Goal: Task Accomplishment & Management: Use online tool/utility

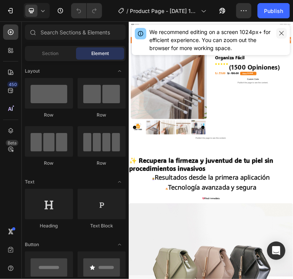
click at [282, 31] on icon "button" at bounding box center [281, 33] width 6 height 6
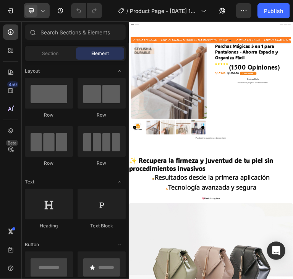
click at [47, 16] on div at bounding box center [37, 10] width 26 height 15
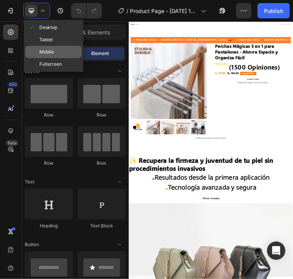
click at [52, 50] on span "Mobile" at bounding box center [46, 52] width 15 height 8
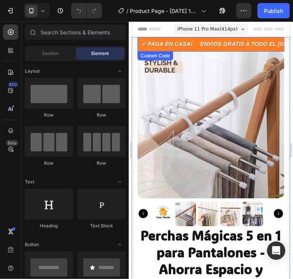
click at [209, 41] on p "ENVIOS GRATIS A TODO EL [GEOGRAPHIC_DATA]! 🏍️" at bounding box center [268, 44] width 147 height 8
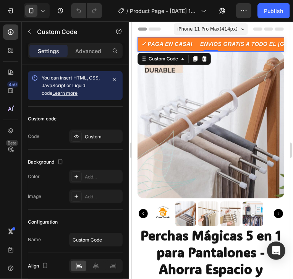
click at [240, 44] on p "ENVIOS GRATIS A TODO EL [GEOGRAPHIC_DATA]! 🏍️" at bounding box center [268, 44] width 147 height 8
click at [97, 135] on div "Custom" at bounding box center [103, 136] width 36 height 7
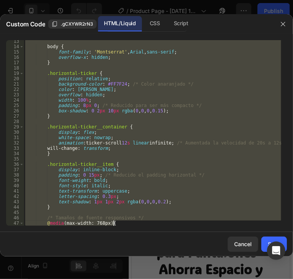
scroll to position [327, 0]
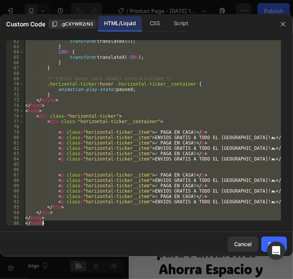
drag, startPoint x: 26, startPoint y: 41, endPoint x: 67, endPoint y: 221, distance: 185.2
click at [67, 221] on div "transform : translateX( 0 ) ; } 100 % { transform : translateX( -50 % ) ; } } /…" at bounding box center [152, 137] width 257 height 196
type textarea "</body> </html>"
click at [285, 26] on icon "button" at bounding box center [283, 24] width 6 height 6
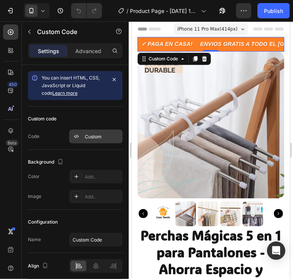
click at [103, 135] on div "Custom" at bounding box center [103, 136] width 36 height 7
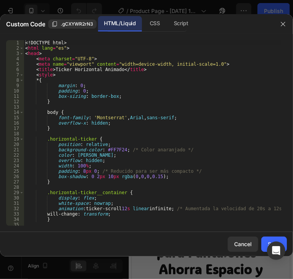
click at [121, 124] on div "<! DOCTYPE html > < html lang = "es" > < head > < meta charset = "UTF-8" > < me…" at bounding box center [152, 138] width 257 height 196
click at [122, 124] on div "<! DOCTYPE html > < html lang = "es" > < head > < meta charset = "UTF-8" > < me…" at bounding box center [152, 138] width 257 height 196
click at [122, 124] on div "<! DOCTYPE html > < html lang = "es" > < head > < meta charset = "UTF-8" > < me…" at bounding box center [152, 132] width 257 height 185
click at [122, 124] on div "<! DOCTYPE html > < html lang = "es" > < head > < meta charset = "UTF-8" > < me…" at bounding box center [152, 138] width 257 height 196
click at [79, 86] on div "<! DOCTYPE html > < html lang = "es" > < head > < meta charset = "UTF-8" > < me…" at bounding box center [152, 138] width 257 height 196
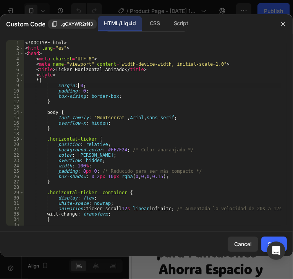
click at [79, 86] on div "<! DOCTYPE html > < html lang = "es" > < head > < meta charset = "UTF-8" > < me…" at bounding box center [152, 138] width 257 height 196
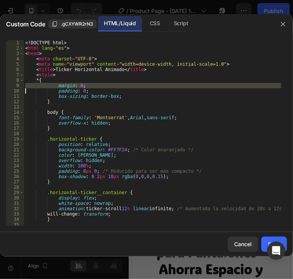
click at [79, 86] on div "<! DOCTYPE html > < html lang = "es" > < head > < meta charset = "UTF-8" > < me…" at bounding box center [152, 138] width 257 height 196
click at [78, 86] on div "<! DOCTYPE html > < html lang = "es" > < head > < meta charset = "UTF-8" > < me…" at bounding box center [152, 138] width 257 height 196
type textarea "</body> </html>"
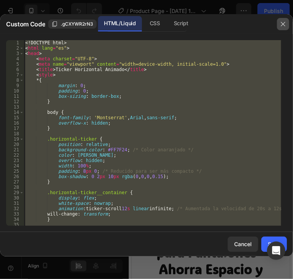
click at [287, 25] on button "button" at bounding box center [283, 24] width 12 height 12
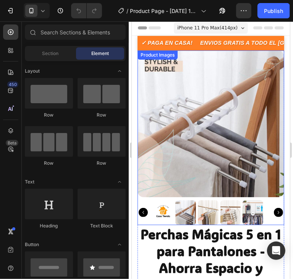
scroll to position [0, 0]
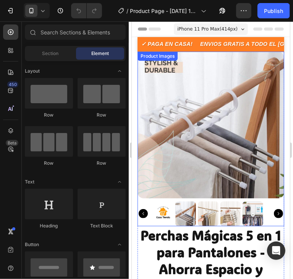
click at [259, 147] on img at bounding box center [210, 124] width 147 height 147
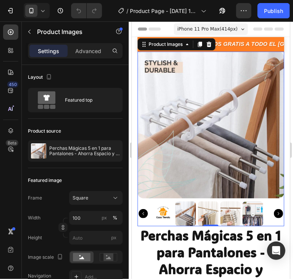
click at [198, 122] on img at bounding box center [210, 124] width 147 height 147
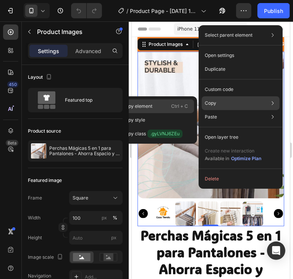
click at [149, 103] on p "Copy element" at bounding box center [137, 106] width 30 height 7
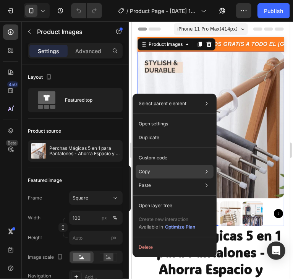
click at [203, 173] on icon at bounding box center [207, 172] width 8 height 8
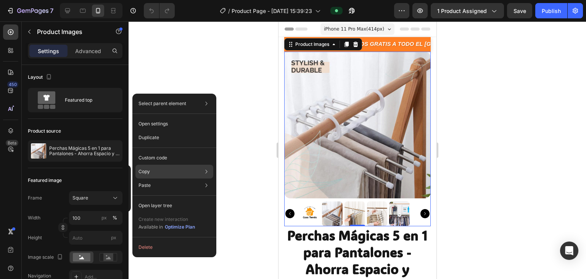
click at [192, 166] on div "Copy Copy element Ctrl + C Copy style Copy class .gyLVNJ6ZEu" at bounding box center [174, 171] width 78 height 14
click at [457, 93] on div at bounding box center [358, 149] width 458 height 257
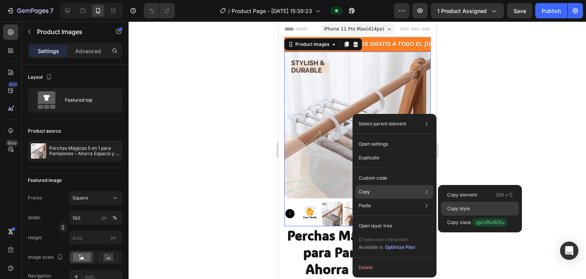
click at [469, 211] on p "Copy style" at bounding box center [458, 208] width 23 height 7
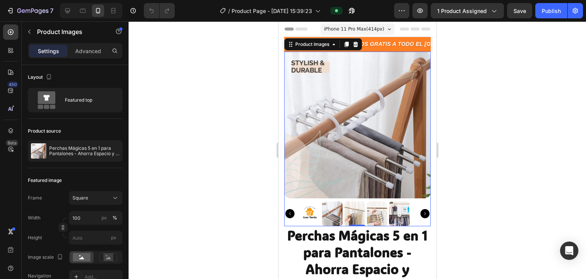
click at [478, 117] on div at bounding box center [358, 149] width 458 height 257
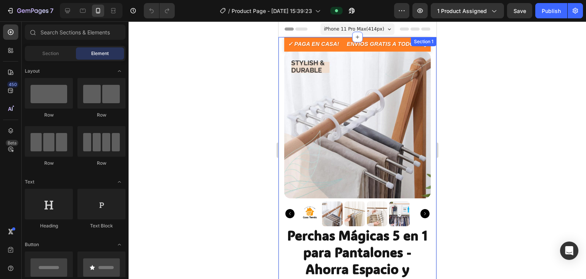
click at [211, 138] on div at bounding box center [358, 149] width 458 height 257
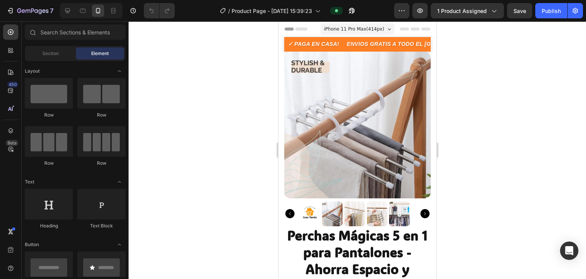
click at [446, 135] on div at bounding box center [358, 149] width 458 height 257
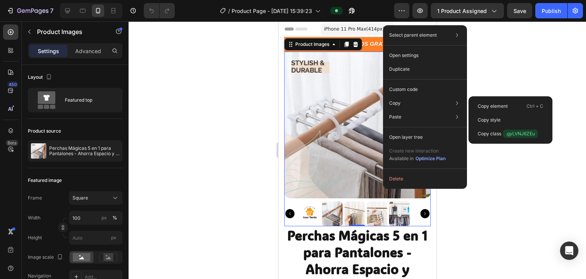
click at [502, 75] on div at bounding box center [358, 149] width 458 height 257
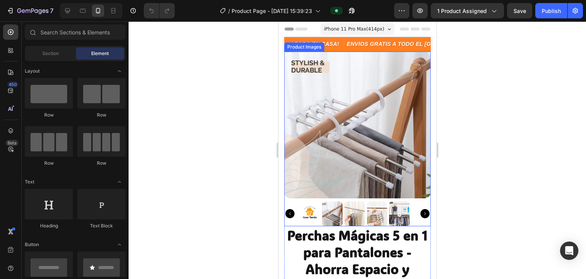
click at [386, 109] on img at bounding box center [357, 125] width 147 height 147
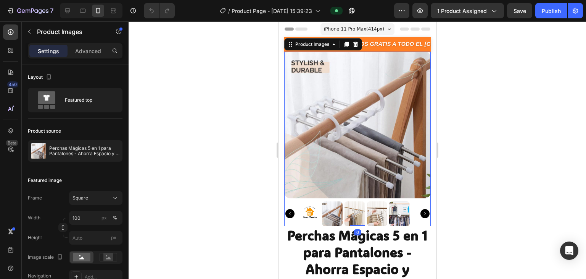
click at [503, 113] on div at bounding box center [358, 149] width 458 height 257
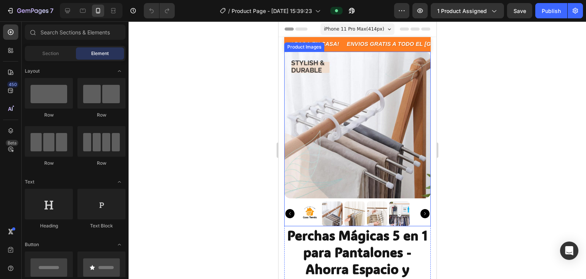
click at [403, 110] on img at bounding box center [357, 125] width 147 height 147
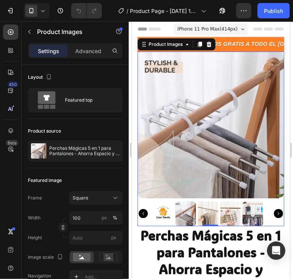
click at [204, 127] on img at bounding box center [210, 124] width 147 height 147
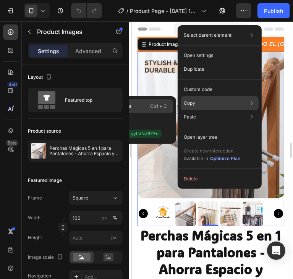
click at [161, 105] on p "Ctrl + C" at bounding box center [158, 106] width 17 height 8
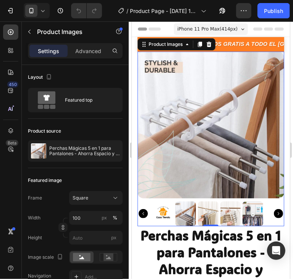
click at [211, 170] on img at bounding box center [210, 124] width 147 height 147
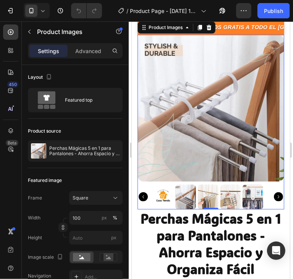
scroll to position [76, 0]
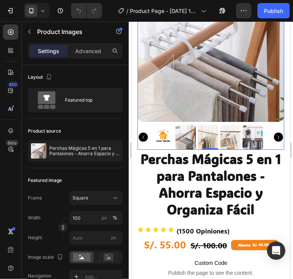
click at [237, 117] on div at bounding box center [210, 62] width 147 height 174
click at [237, 124] on img at bounding box center [229, 136] width 21 height 25
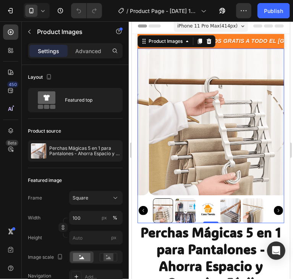
scroll to position [0, 0]
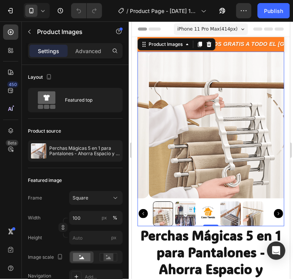
click at [274, 208] on icon "Carousel Next Arrow" at bounding box center [277, 212] width 9 height 9
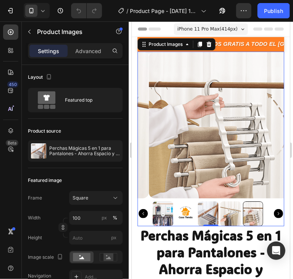
click at [275, 208] on icon "Carousel Next Arrow" at bounding box center [277, 212] width 9 height 9
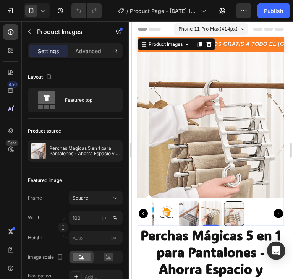
click at [275, 208] on icon "Carousel Next Arrow" at bounding box center [277, 212] width 9 height 9
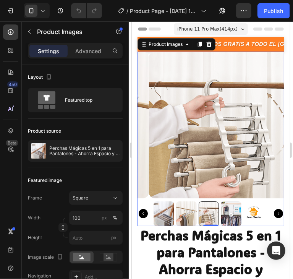
click at [275, 208] on icon "Carousel Next Arrow" at bounding box center [277, 212] width 9 height 9
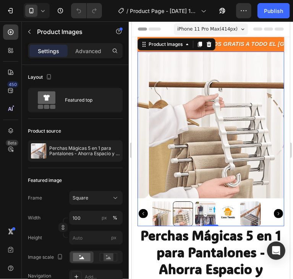
click at [275, 208] on icon "Carousel Next Arrow" at bounding box center [277, 212] width 9 height 9
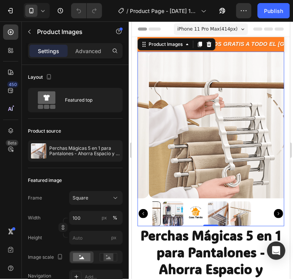
click at [275, 208] on icon "Carousel Next Arrow" at bounding box center [277, 212] width 9 height 9
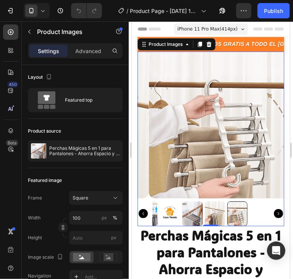
click at [275, 208] on icon "Carousel Next Arrow" at bounding box center [277, 212] width 9 height 9
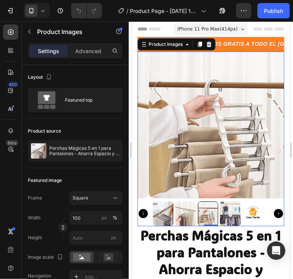
click at [225, 139] on img at bounding box center [221, 124] width 147 height 147
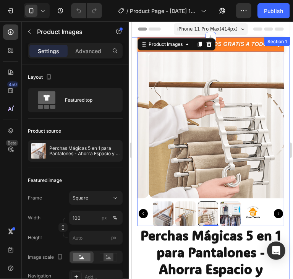
click at [136, 232] on div "✓ PAGA EN CASA! ENVIOS GRATIS A TODO EL [GEOGRAPHIC_DATA]! 🏍️ ✓ PAGA EN CASA! E…" at bounding box center [210, 210] width 158 height 346
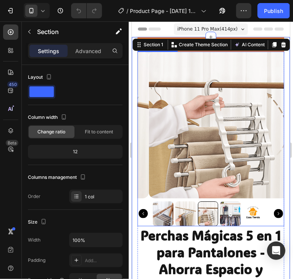
click at [211, 201] on div at bounding box center [207, 213] width 21 height 25
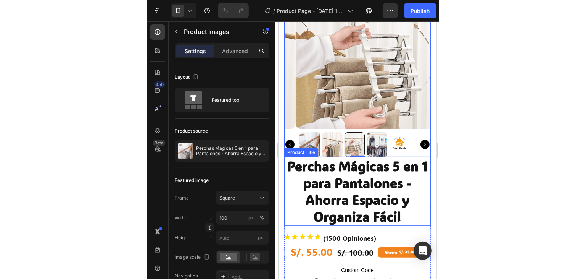
scroll to position [76, 0]
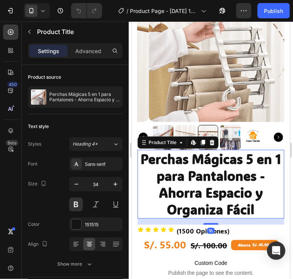
click at [177, 192] on h1 "Perchas Mágicas 5 en 1 para Pantalones - Ahorra Espacio y Organiza Fácil" at bounding box center [210, 183] width 147 height 69
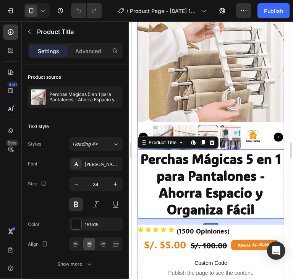
click at [166, 124] on img at bounding box center [162, 136] width 21 height 25
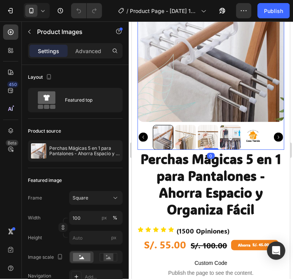
click at [189, 130] on img at bounding box center [185, 136] width 21 height 25
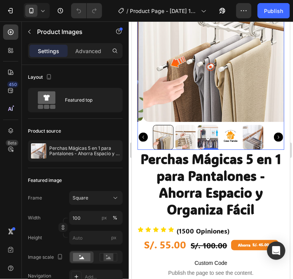
click at [210, 130] on img at bounding box center [207, 136] width 21 height 25
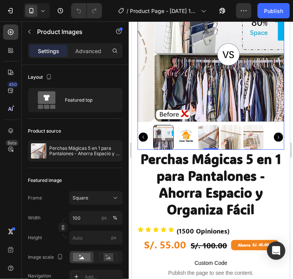
click at [210, 130] on img at bounding box center [208, 136] width 21 height 25
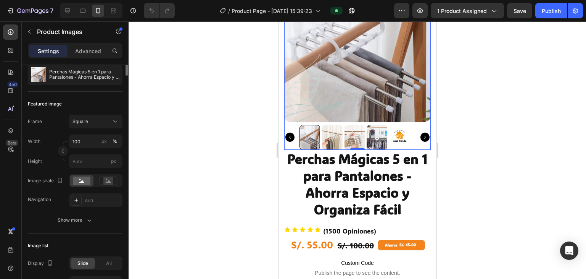
scroll to position [0, 0]
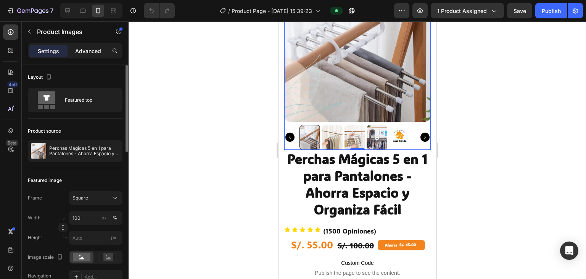
click at [93, 47] on p "Advanced" at bounding box center [88, 51] width 26 height 8
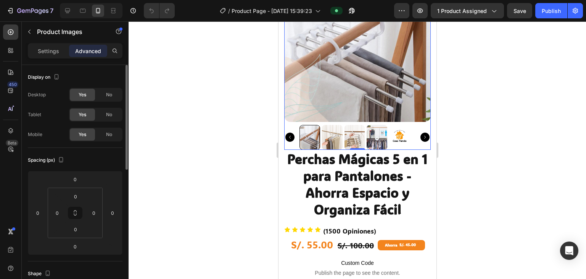
click at [52, 53] on p "Settings" at bounding box center [48, 51] width 21 height 8
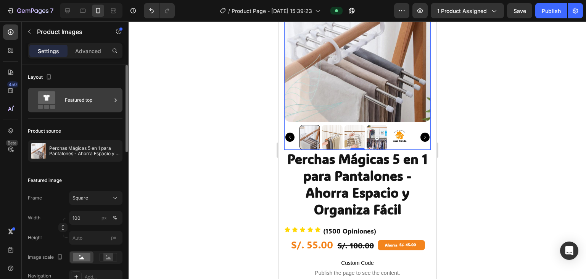
click at [116, 100] on icon at bounding box center [116, 100] width 8 height 8
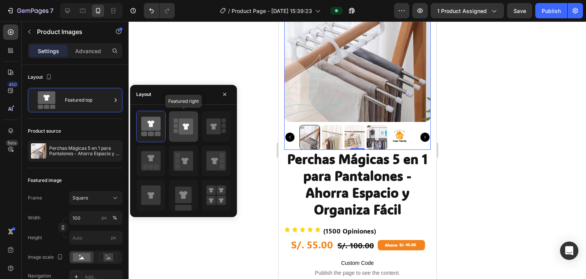
click at [192, 128] on icon at bounding box center [186, 126] width 15 height 16
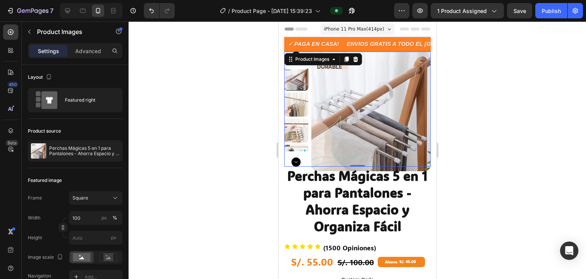
click at [506, 138] on div at bounding box center [358, 149] width 458 height 257
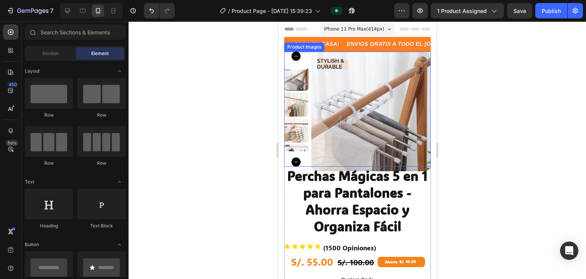
click at [319, 100] on img at bounding box center [370, 111] width 119 height 119
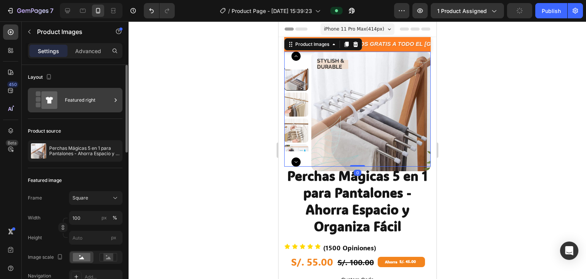
click at [117, 97] on icon at bounding box center [116, 100] width 8 height 8
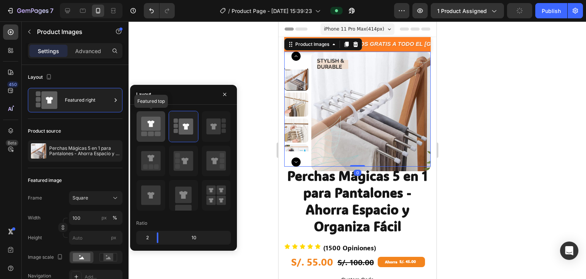
click at [159, 121] on icon at bounding box center [150, 123] width 19 height 14
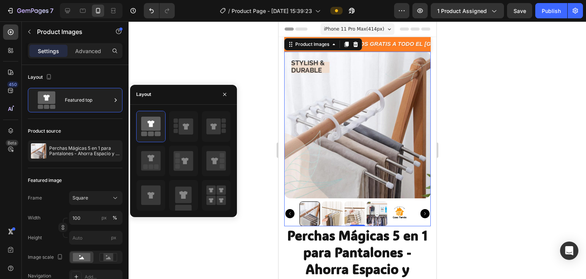
click at [445, 156] on div at bounding box center [358, 149] width 458 height 257
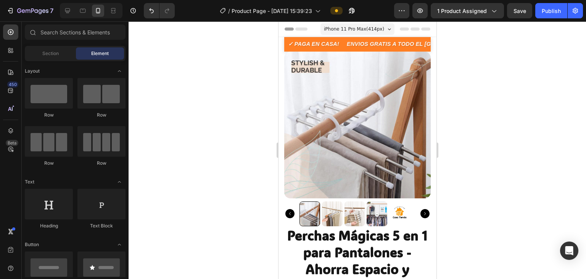
click at [583, 181] on div at bounding box center [358, 149] width 458 height 257
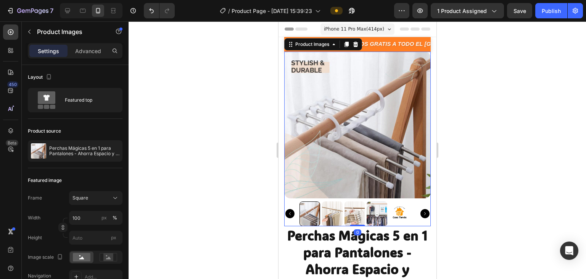
click at [387, 142] on img at bounding box center [357, 125] width 147 height 147
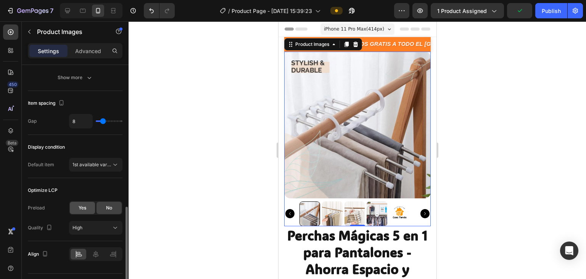
scroll to position [400, 0]
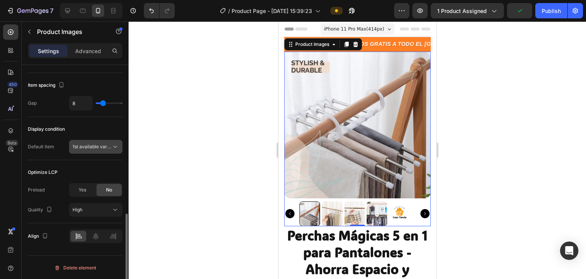
click at [104, 143] on span "1st available variant" at bounding box center [94, 146] width 43 height 6
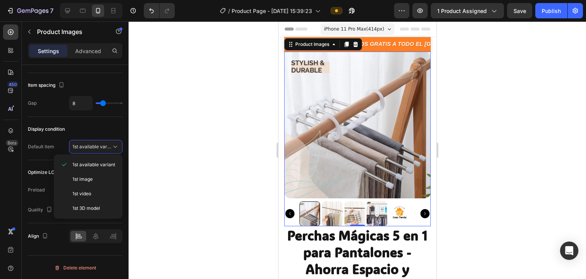
click at [163, 137] on div at bounding box center [358, 149] width 458 height 257
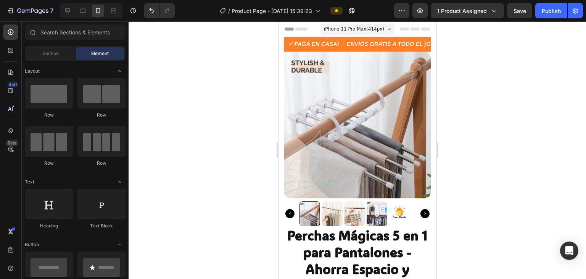
click at [297, 111] on img at bounding box center [357, 125] width 147 height 147
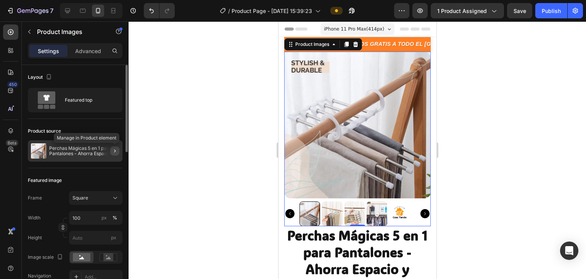
click at [116, 153] on icon "button" at bounding box center [115, 151] width 6 height 6
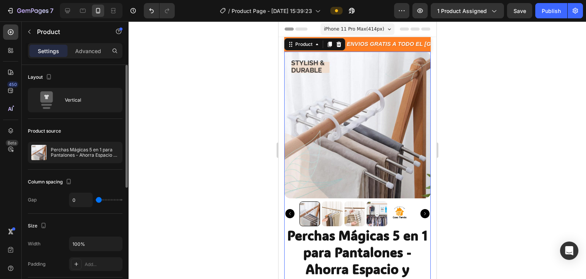
click at [145, 142] on div at bounding box center [358, 149] width 458 height 257
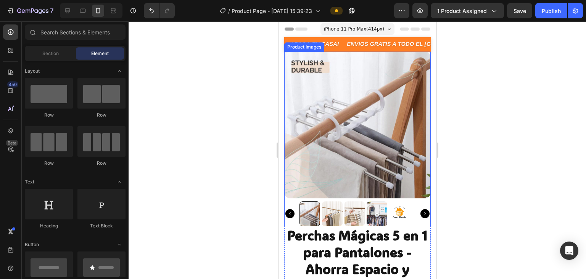
click at [299, 119] on img at bounding box center [357, 125] width 147 height 147
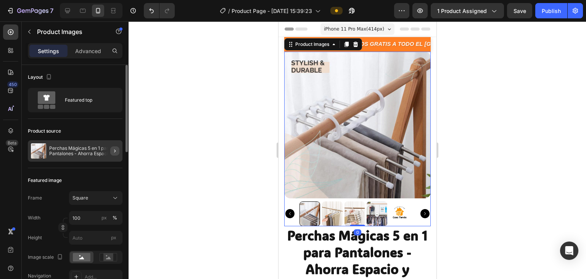
click at [110, 148] on div at bounding box center [111, 150] width 21 height 21
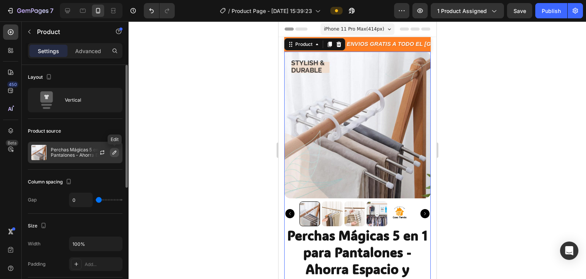
click at [114, 151] on icon "button" at bounding box center [114, 152] width 6 height 6
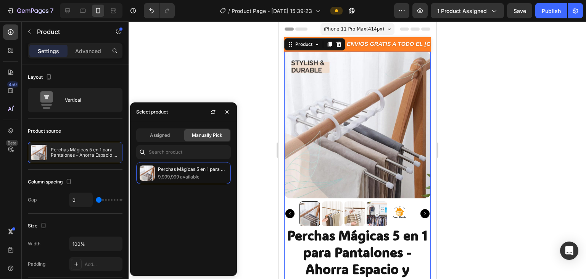
click at [217, 82] on div at bounding box center [358, 149] width 458 height 257
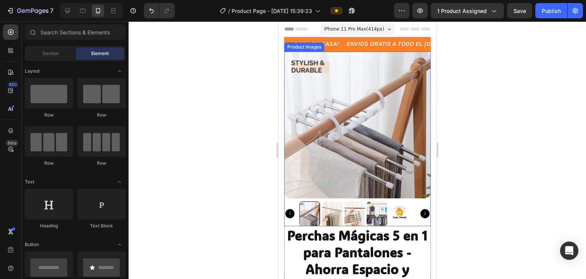
click at [320, 130] on img at bounding box center [357, 125] width 147 height 147
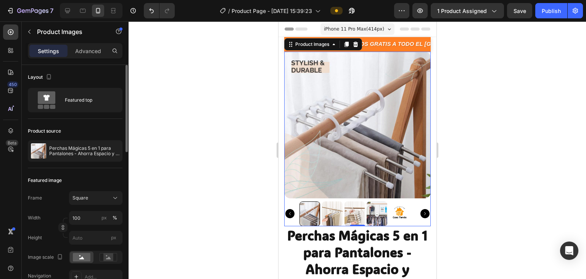
scroll to position [114, 0]
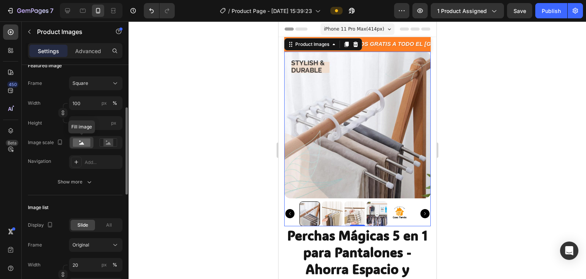
click at [81, 142] on rect at bounding box center [82, 142] width 18 height 8
click at [335, 210] on img at bounding box center [332, 213] width 21 height 25
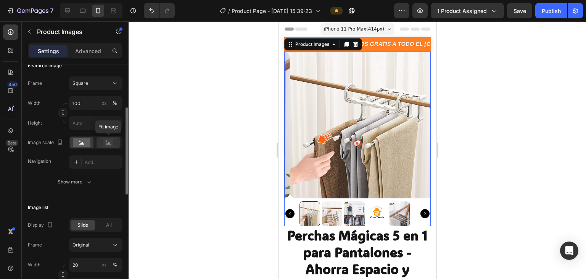
click at [108, 143] on icon at bounding box center [108, 143] width 5 height 3
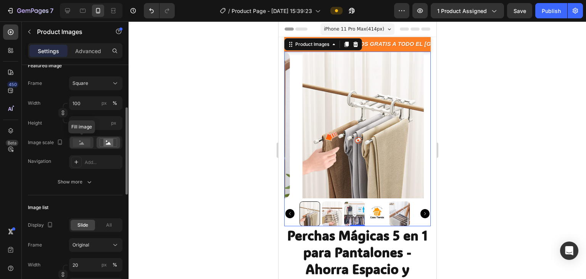
click at [85, 142] on rect at bounding box center [82, 142] width 18 height 8
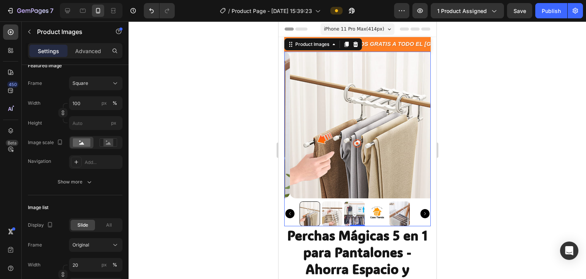
click at [443, 140] on div at bounding box center [358, 149] width 458 height 257
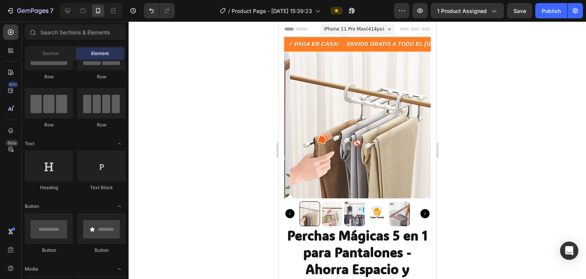
scroll to position [0, 0]
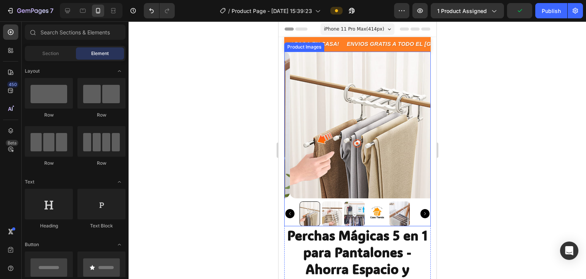
click at [330, 82] on img at bounding box center [363, 125] width 147 height 147
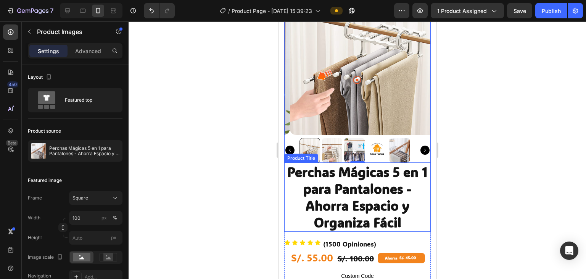
scroll to position [76, 0]
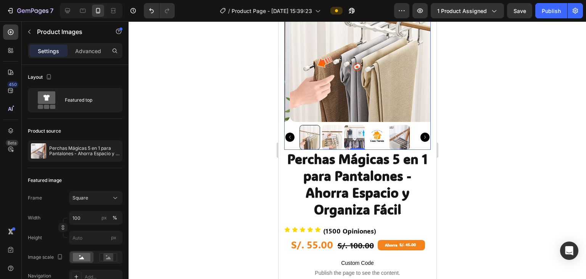
click at [292, 132] on icon "Carousel Back Arrow" at bounding box center [289, 136] width 9 height 9
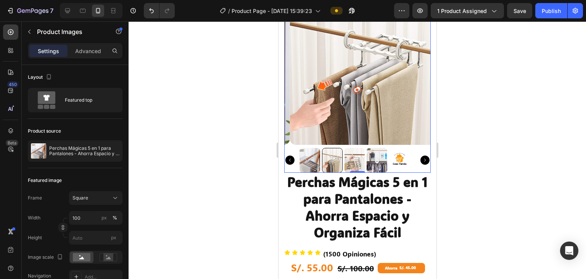
scroll to position [0, 0]
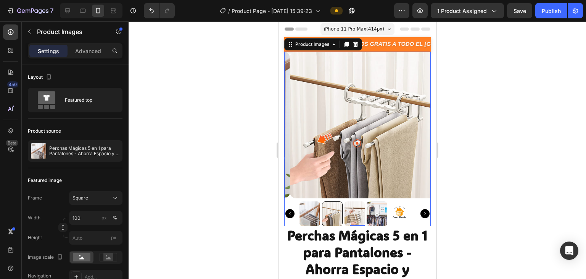
click at [467, 173] on div at bounding box center [358, 149] width 458 height 257
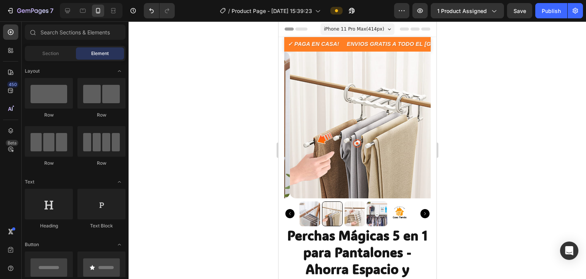
click at [481, 151] on div at bounding box center [358, 149] width 458 height 257
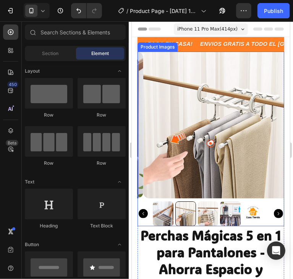
click at [176, 141] on img at bounding box center [216, 124] width 147 height 147
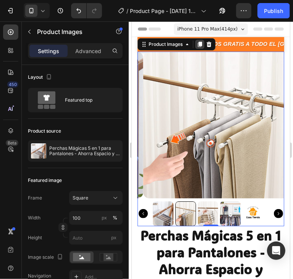
click at [202, 44] on div at bounding box center [199, 43] width 9 height 9
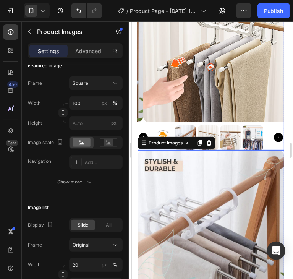
scroll to position [76, 0]
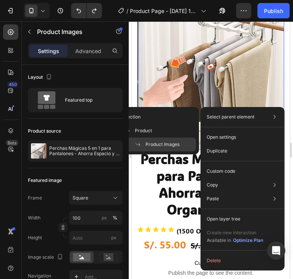
click at [218, 82] on img at bounding box center [216, 48] width 147 height 147
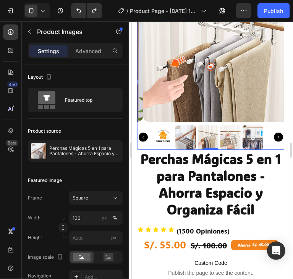
click at [198, 102] on img at bounding box center [216, 48] width 147 height 147
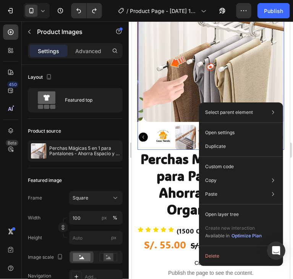
click at [152, 76] on img at bounding box center [216, 48] width 147 height 147
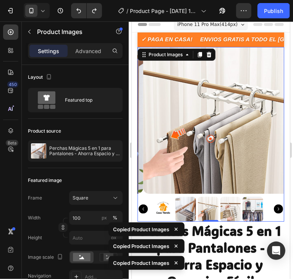
scroll to position [0, 0]
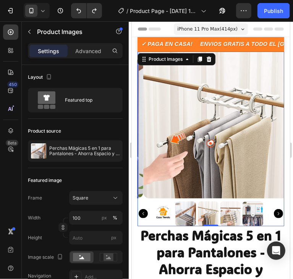
click at [196, 172] on img at bounding box center [216, 124] width 147 height 147
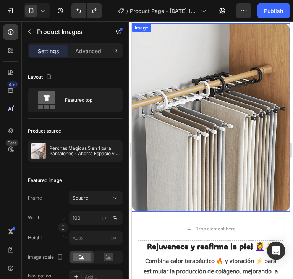
click at [202, 156] on img at bounding box center [210, 117] width 158 height 188
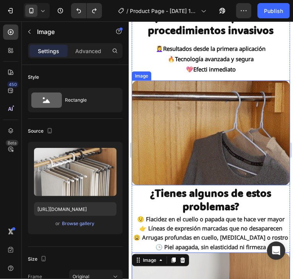
scroll to position [114, 0]
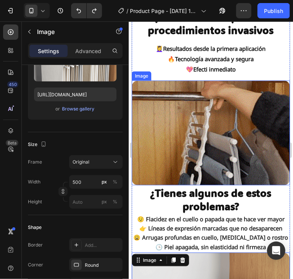
click at [211, 135] on img at bounding box center [210, 132] width 158 height 105
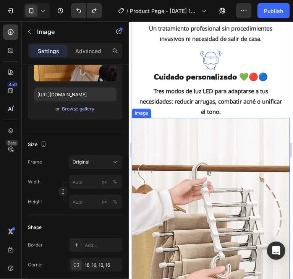
scroll to position [1145, 0]
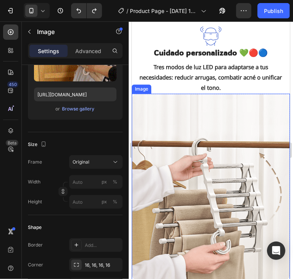
click at [206, 150] on img at bounding box center [210, 186] width 158 height 186
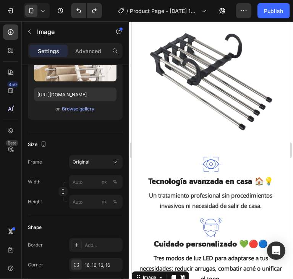
scroll to position [916, 0]
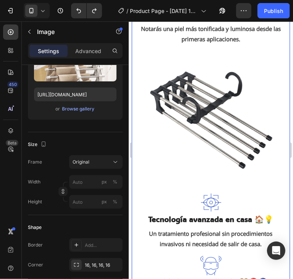
click at [133, 195] on div "Rejuvenece y reafirma la piel 💆‍♀️✨ Text block Combina calor terapéutico 🔥 y vi…" at bounding box center [210, 109] width 158 height 426
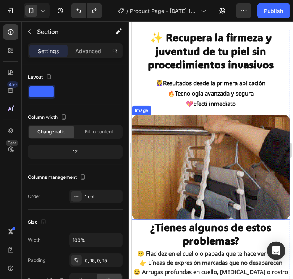
scroll to position [382, 0]
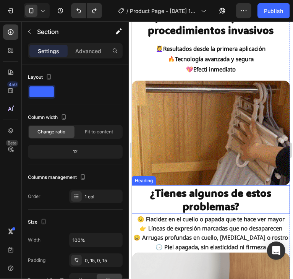
click at [203, 192] on strong "¿Tienes algunos de estos problemas?" at bounding box center [210, 198] width 121 height 27
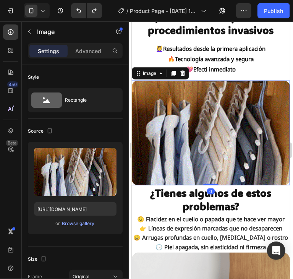
click at [200, 140] on img at bounding box center [210, 132] width 158 height 105
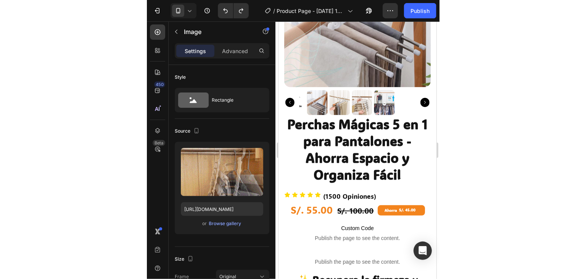
scroll to position [0, 0]
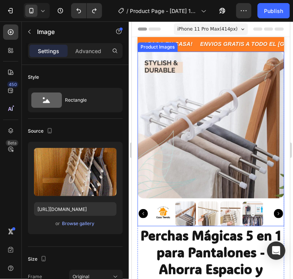
click at [184, 111] on img at bounding box center [210, 124] width 147 height 147
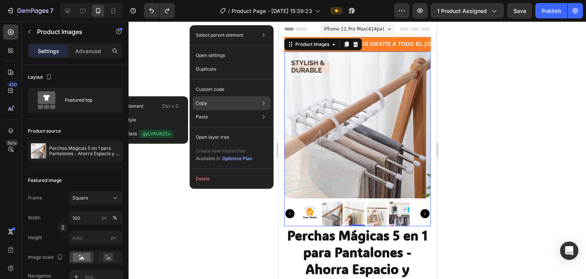
click at [214, 100] on div "Copy Copy element Ctrl + C Copy style Copy class .gyLVNJ6ZEu" at bounding box center [232, 103] width 78 height 14
click at [216, 101] on div "Copy Copy element Ctrl + C Copy style Copy class .gyLVNJ6ZEu" at bounding box center [232, 103] width 78 height 14
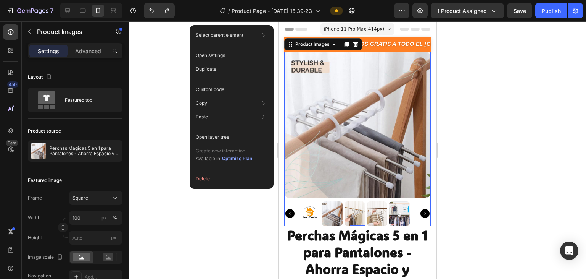
click at [499, 104] on div at bounding box center [358, 149] width 458 height 257
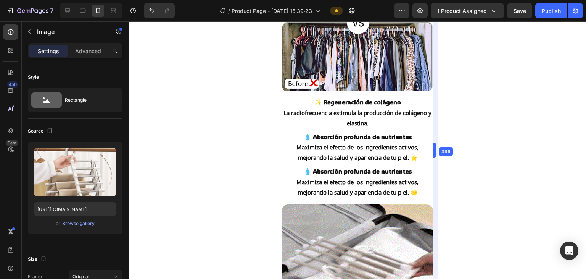
scroll to position [2101, 0]
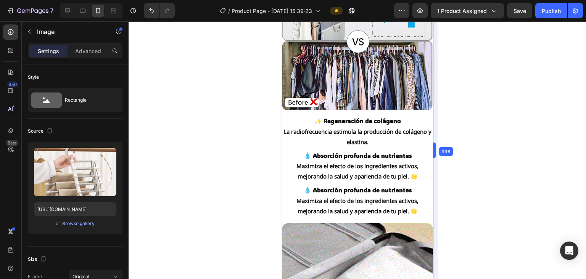
drag, startPoint x: 436, startPoint y: 213, endPoint x: 145, endPoint y: 158, distance: 296.7
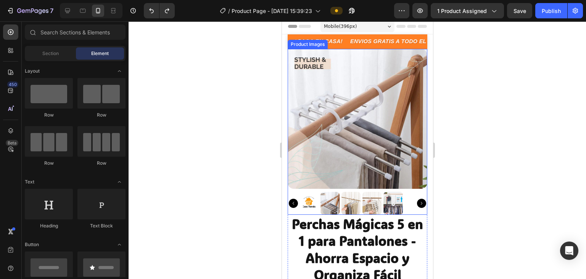
scroll to position [0, 0]
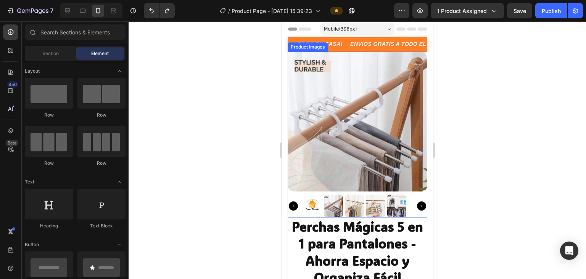
click at [475, 107] on div at bounding box center [358, 149] width 458 height 257
click at [369, 142] on img at bounding box center [357, 122] width 140 height 140
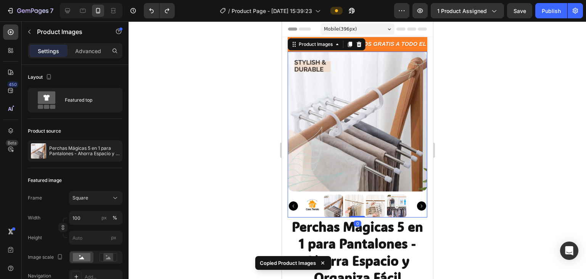
click at [493, 171] on div at bounding box center [358, 149] width 458 height 257
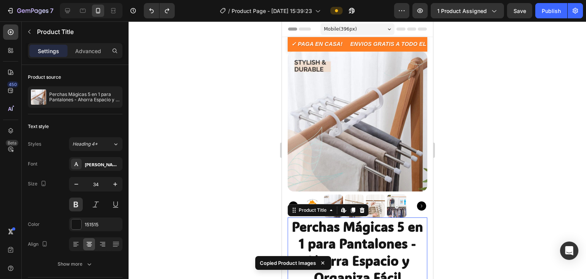
click at [416, 217] on h1 "Perchas Mágicas 5 en 1 para Pantalones - Ahorra Espacio y Organiza Fácil" at bounding box center [357, 251] width 140 height 69
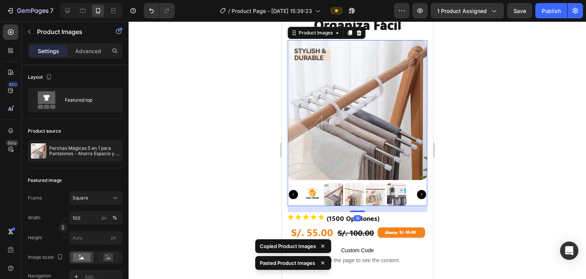
scroll to position [276, 0]
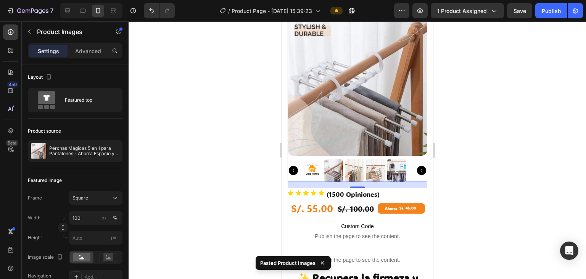
click at [493, 152] on div at bounding box center [358, 149] width 458 height 257
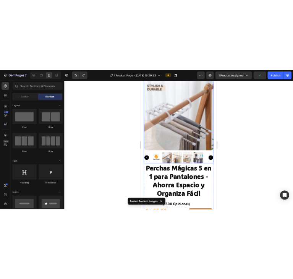
scroll to position [229, 0]
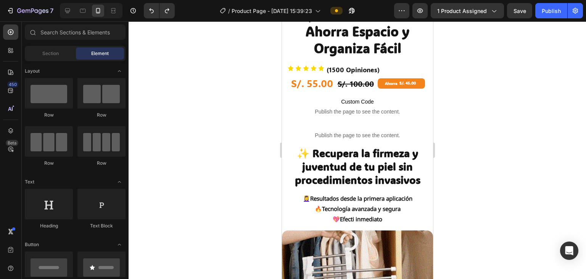
click at [466, 137] on div at bounding box center [358, 149] width 458 height 257
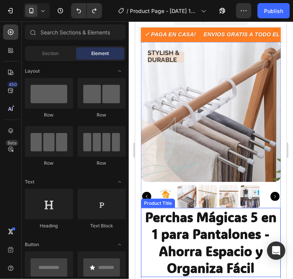
scroll to position [0, 0]
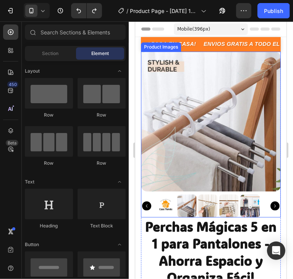
click at [202, 120] on img at bounding box center [210, 121] width 140 height 140
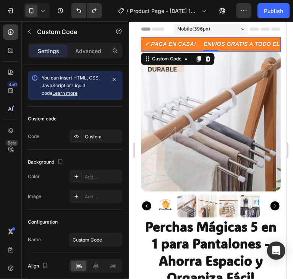
click at [228, 49] on div "✓ PAGA EN CASA! ENVIOS GRATIS A TODO EL [GEOGRAPHIC_DATA]! 🏍️ ✓ PAGA EN CASA! E…" at bounding box center [210, 44] width 140 height 15
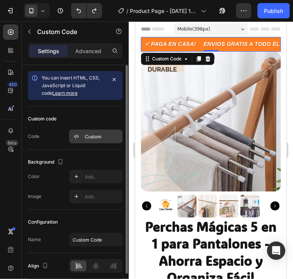
click at [96, 133] on div "Custom" at bounding box center [103, 136] width 36 height 7
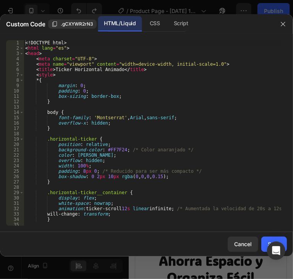
click at [121, 80] on div "<! DOCTYPE html > < html lang = "es" > < head > < meta charset = "UTF-8" > < me…" at bounding box center [152, 138] width 257 height 196
click at [120, 80] on div "<! DOCTYPE html > < html lang = "es" > < head > < meta charset = "UTF-8" > < me…" at bounding box center [152, 138] width 257 height 196
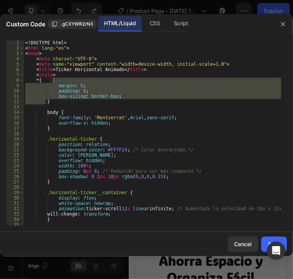
click at [120, 80] on div "<! DOCTYPE html > < html lang = "es" > < head > < meta charset = "UTF-8" > < me…" at bounding box center [152, 132] width 257 height 185
click at [120, 80] on div "<! DOCTYPE html > < html lang = "es" > < head > < meta charset = "UTF-8" > < me…" at bounding box center [152, 138] width 257 height 196
click at [126, 67] on div "<! DOCTYPE html > < html lang = "es" > < head > < meta charset = "UTF-8" > < me…" at bounding box center [152, 138] width 257 height 196
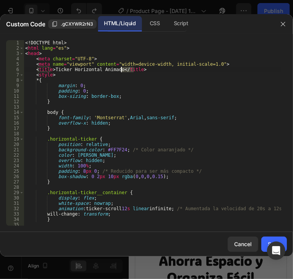
click at [126, 67] on div "<! DOCTYPE html > < html lang = "es" > < head > < meta charset = "UTF-8" > < me…" at bounding box center [152, 138] width 257 height 196
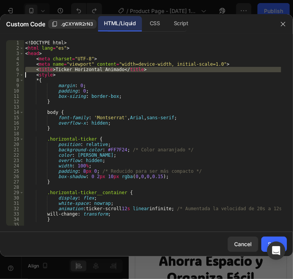
click at [126, 67] on div "<! DOCTYPE html > < html lang = "es" > < head > < meta charset = "UTF-8" > < me…" at bounding box center [152, 138] width 257 height 196
type textarea "</body> </html>"
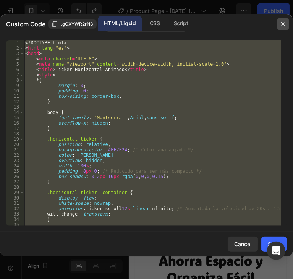
click at [282, 24] on icon "button" at bounding box center [283, 24] width 6 height 6
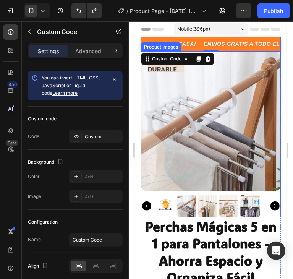
click at [197, 124] on img at bounding box center [210, 121] width 140 height 140
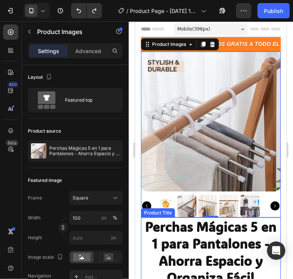
click at [203, 227] on h1 "Perchas Mágicas 5 en 1 para Pantalones - Ahorra Espacio y Organiza Fácil" at bounding box center [210, 251] width 140 height 69
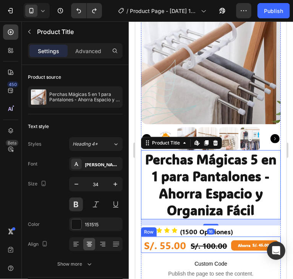
scroll to position [76, 0]
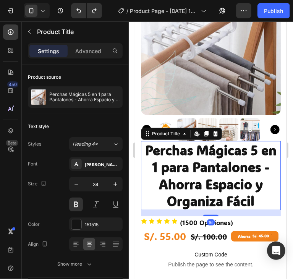
click at [202, 188] on h1 "Perchas Mágicas 5 en 1 para Pantalones - Ahorra Espacio y Organiza Fácil" at bounding box center [210, 174] width 140 height 69
click at [202, 187] on h1 "Perchas Mágicas 5 en 1 para Pantalones - Ahorra Espacio y Organiza Fácil" at bounding box center [210, 174] width 140 height 69
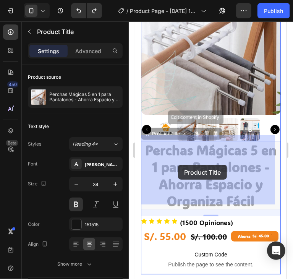
drag, startPoint x: 253, startPoint y: 192, endPoint x: 179, endPoint y: 164, distance: 79.2
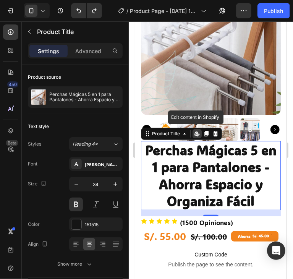
click at [204, 170] on h1 "Perchas Mágicas 5 en 1 para Pantalones - Ahorra Espacio y Organiza Fácil" at bounding box center [210, 174] width 140 height 69
click at [190, 161] on h1 "Perchas Mágicas 5 en 1 para Pantalones - Ahorra Espacio y Organiza Fácil" at bounding box center [210, 174] width 140 height 69
click at [190, 162] on h1 "Perchas Mágicas 5 en 1 para Pantalones - Ahorra Espacio y Organiza Fácil" at bounding box center [210, 174] width 140 height 69
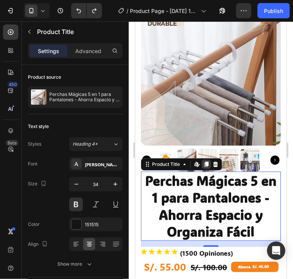
scroll to position [0, 0]
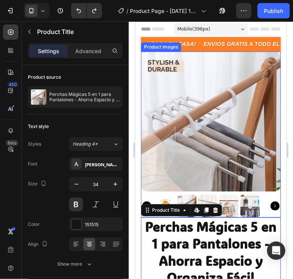
click at [208, 159] on img at bounding box center [210, 121] width 140 height 140
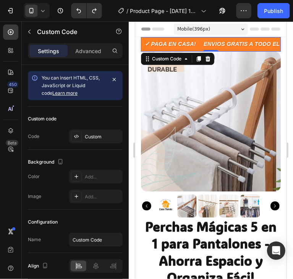
click at [234, 44] on p "ENVIOS GRATIS A TODO EL [GEOGRAPHIC_DATA]! 🏍️" at bounding box center [269, 44] width 140 height 8
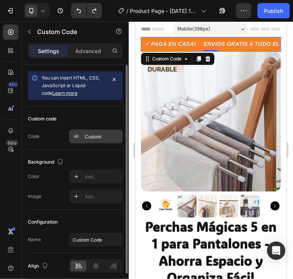
click at [97, 138] on div "Custom" at bounding box center [103, 136] width 36 height 7
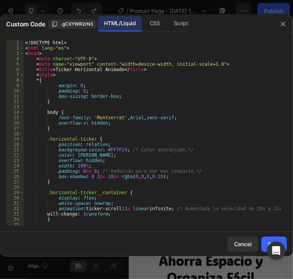
click at [133, 168] on div "<! DOCTYPE html > < html lang = "es" > < head > < meta charset = "UTF-8" > < me…" at bounding box center [152, 138] width 257 height 196
click at [99, 148] on div "<! DOCTYPE html > < html lang = "es" > < head > < meta charset = "UTF-8" > < me…" at bounding box center [152, 138] width 257 height 196
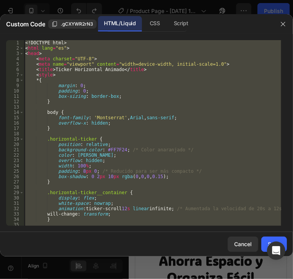
click at [99, 148] on div "<! DOCTYPE html > < html lang = "es" > < head > < meta charset = "UTF-8" > < me…" at bounding box center [152, 138] width 257 height 196
type textarea "</body> </html>"
click at [284, 22] on icon "button" at bounding box center [283, 24] width 6 height 6
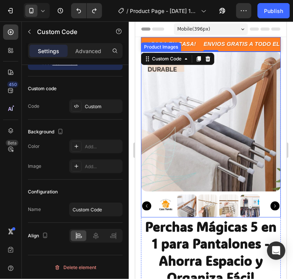
click at [182, 194] on img at bounding box center [186, 205] width 19 height 23
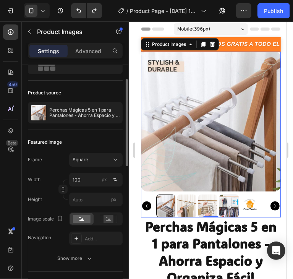
scroll to position [114, 0]
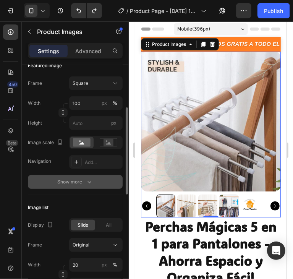
click at [79, 184] on div "Show more" at bounding box center [75, 182] width 35 height 8
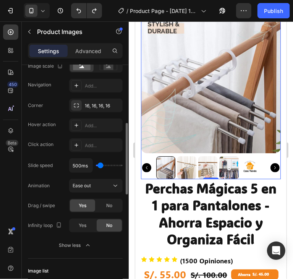
scroll to position [229, 0]
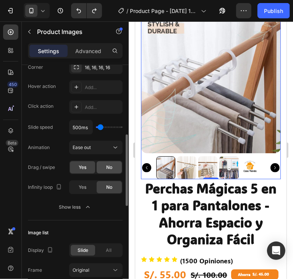
click at [103, 164] on div "No" at bounding box center [109, 167] width 25 height 12
click at [88, 166] on div "Yes" at bounding box center [82, 167] width 25 height 12
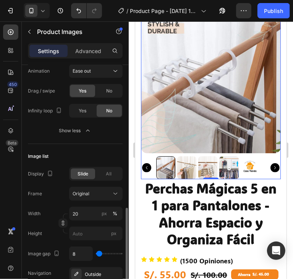
scroll to position [343, 0]
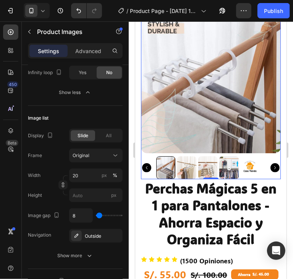
click at [184, 121] on img at bounding box center [210, 83] width 140 height 140
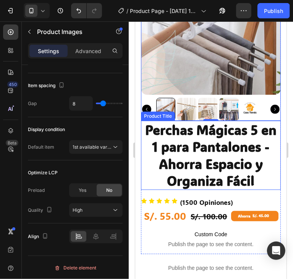
scroll to position [153, 0]
